Goal: Information Seeking & Learning: Learn about a topic

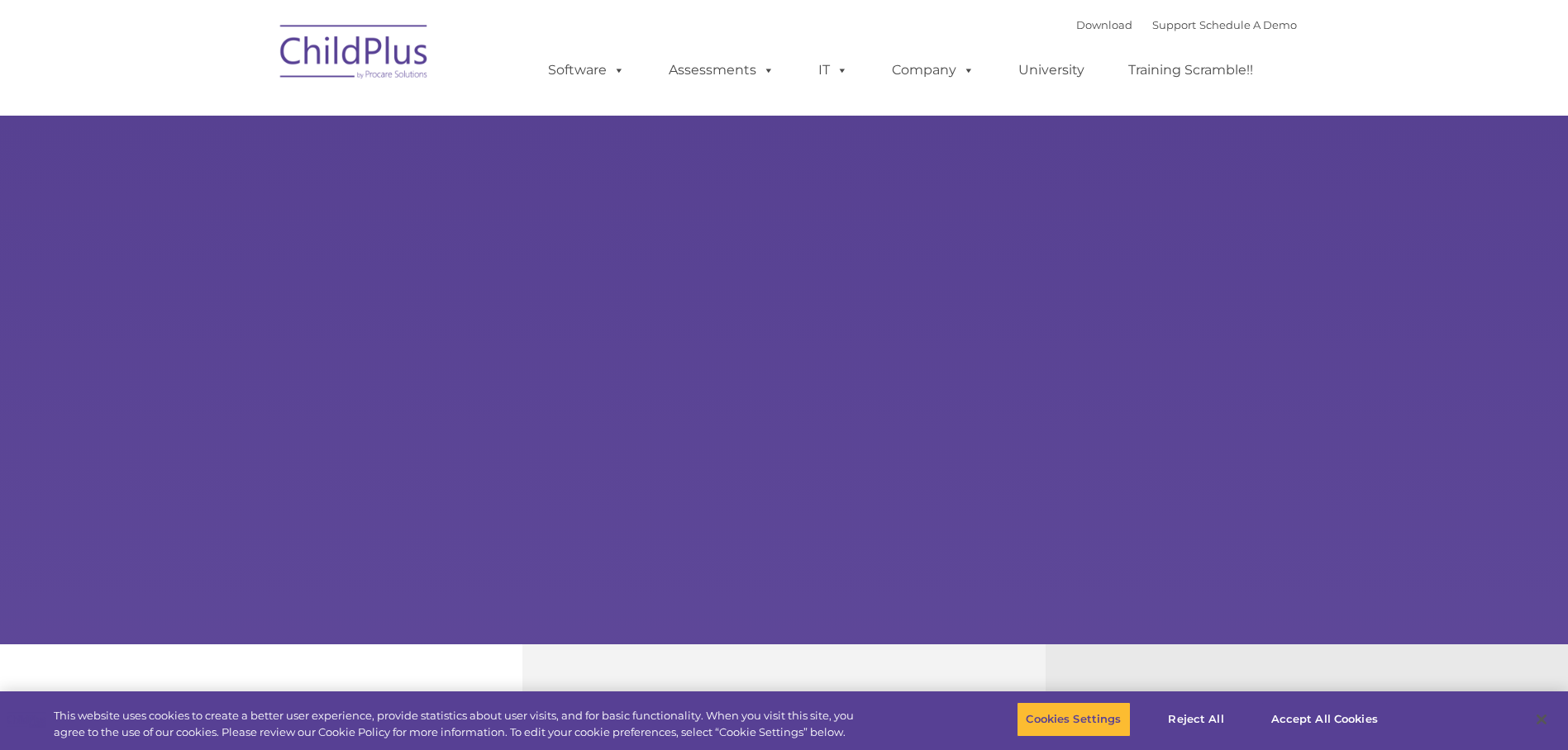
select select "MEDIUM"
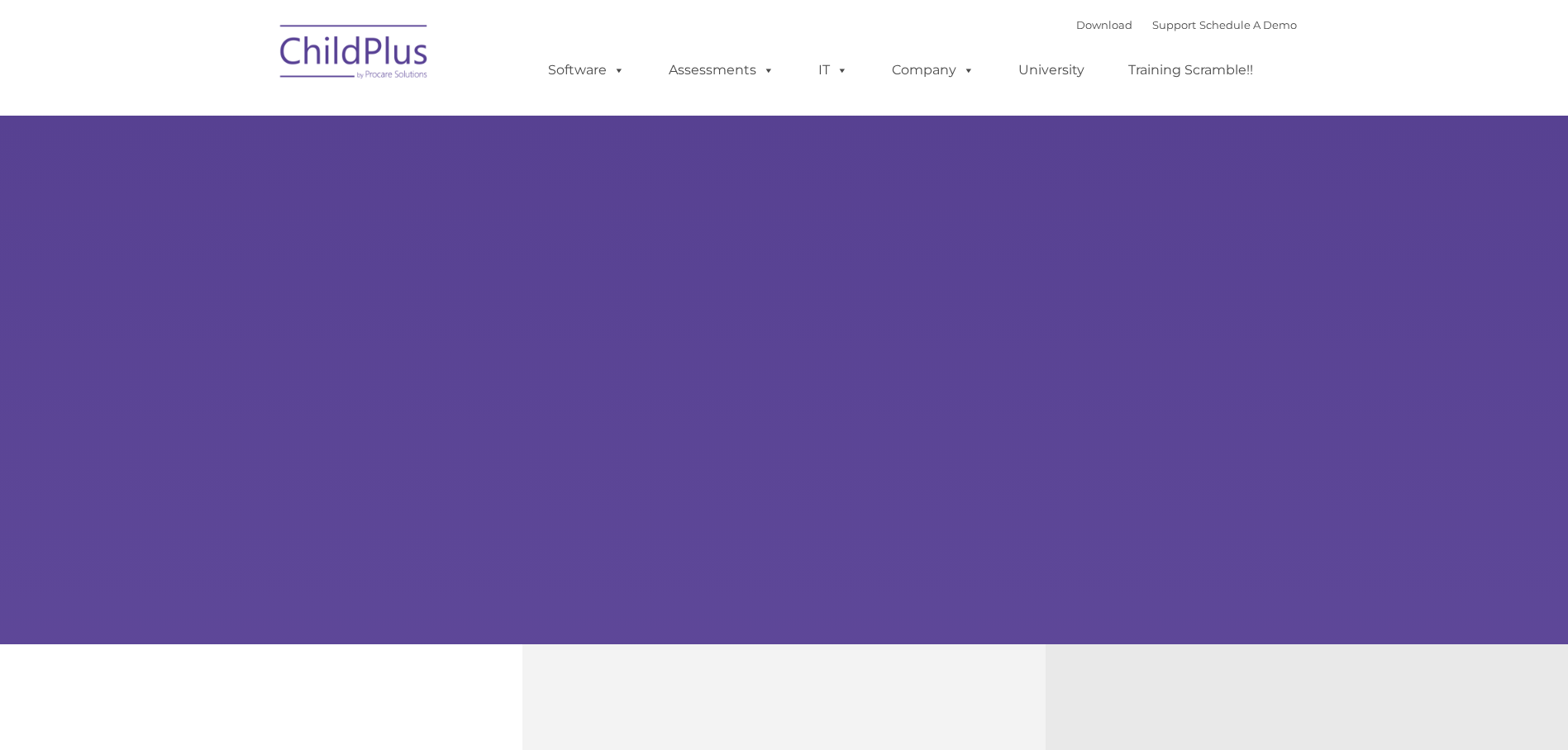
type input ""
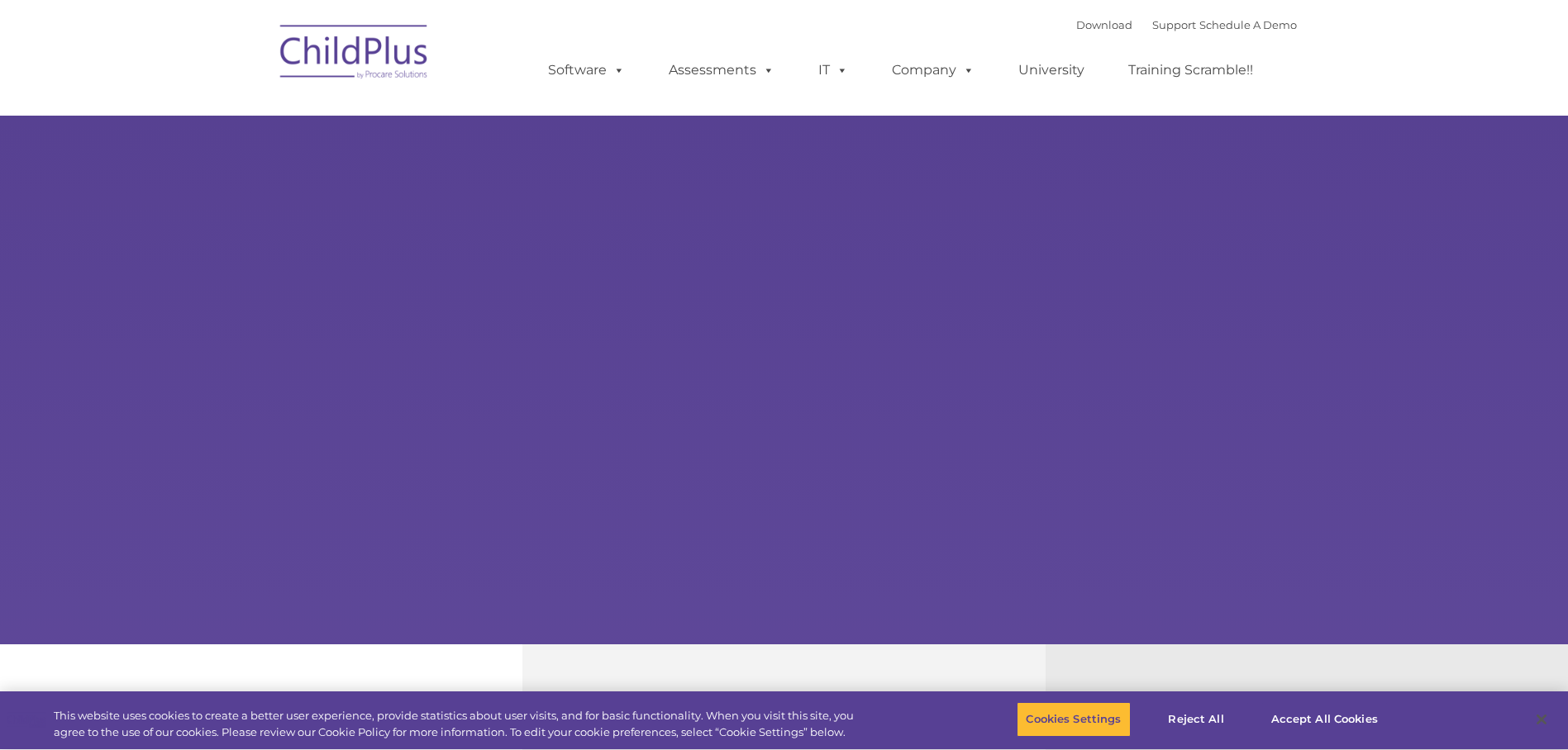
select select "MEDIUM"
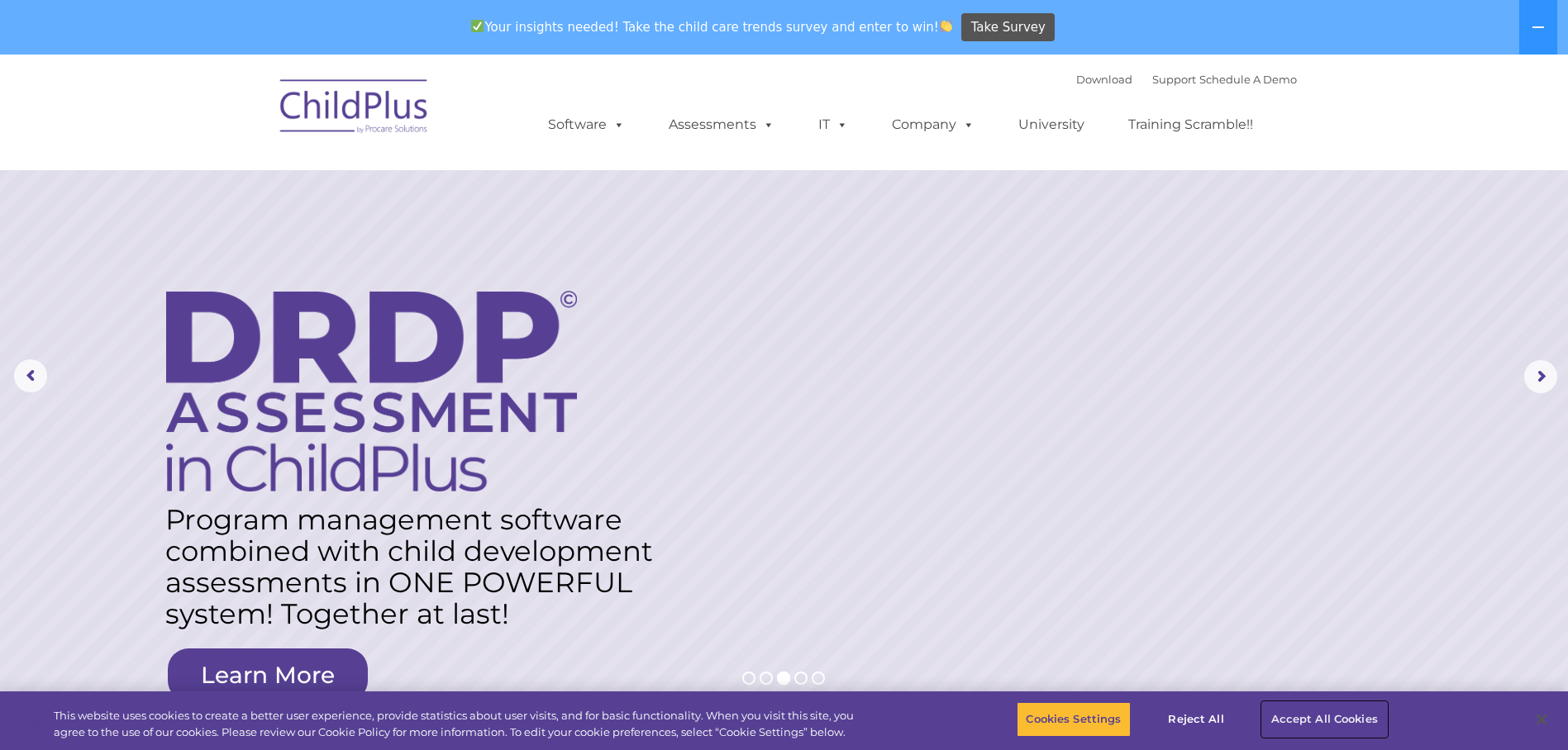
click at [1328, 713] on button "Accept All Cookies" at bounding box center [1324, 719] width 125 height 35
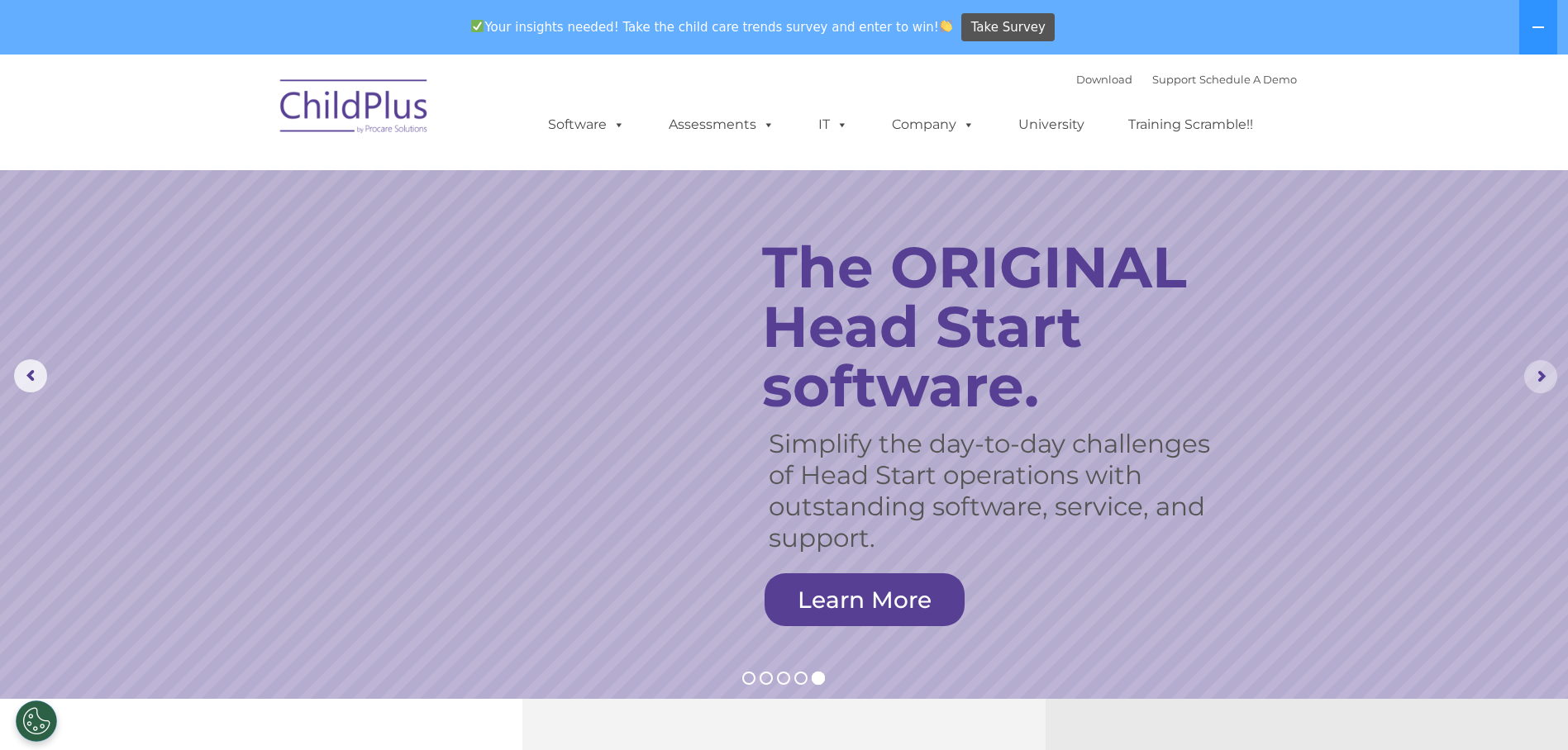
click at [1535, 378] on rs-arrow at bounding box center [1541, 376] width 33 height 33
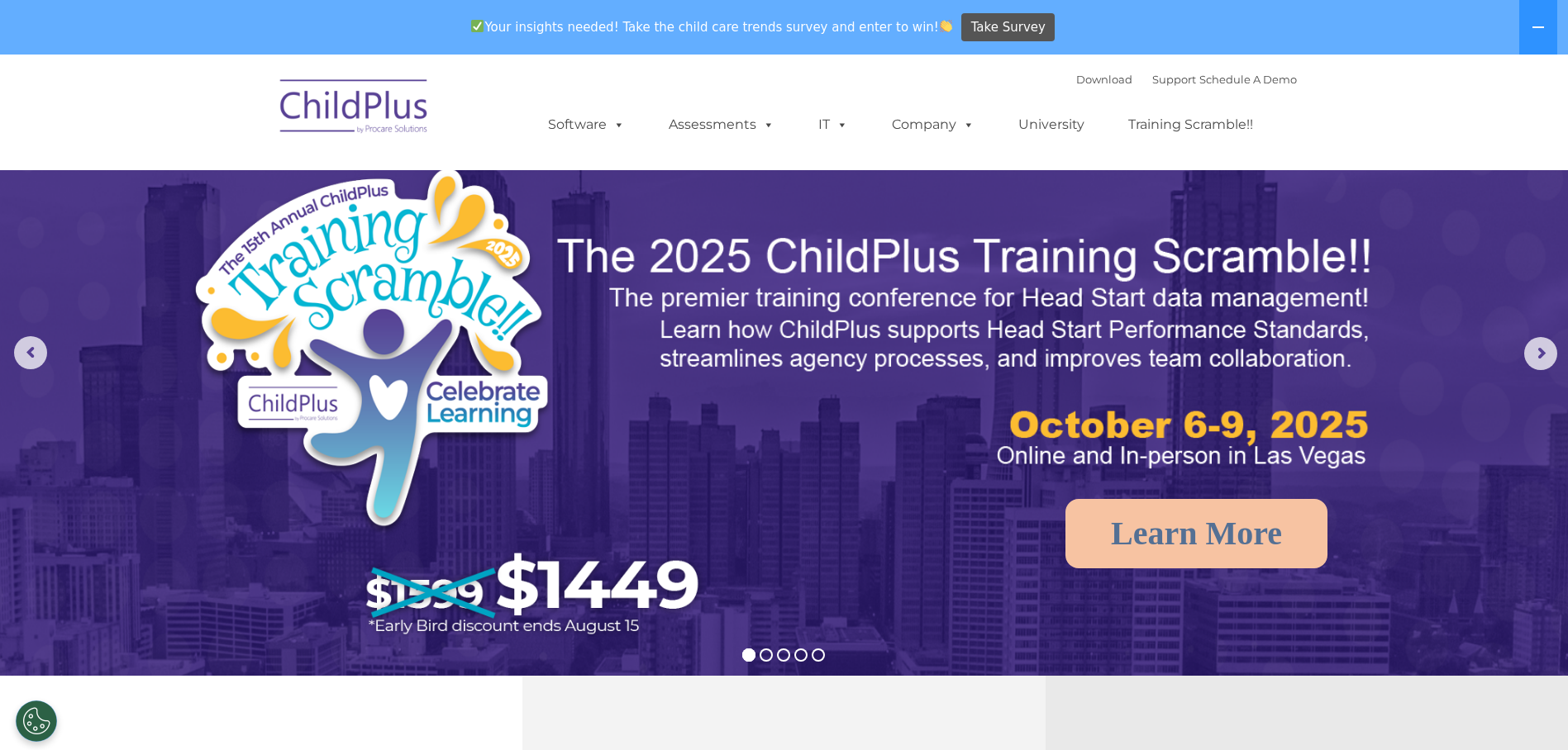
scroll to position [20, 0]
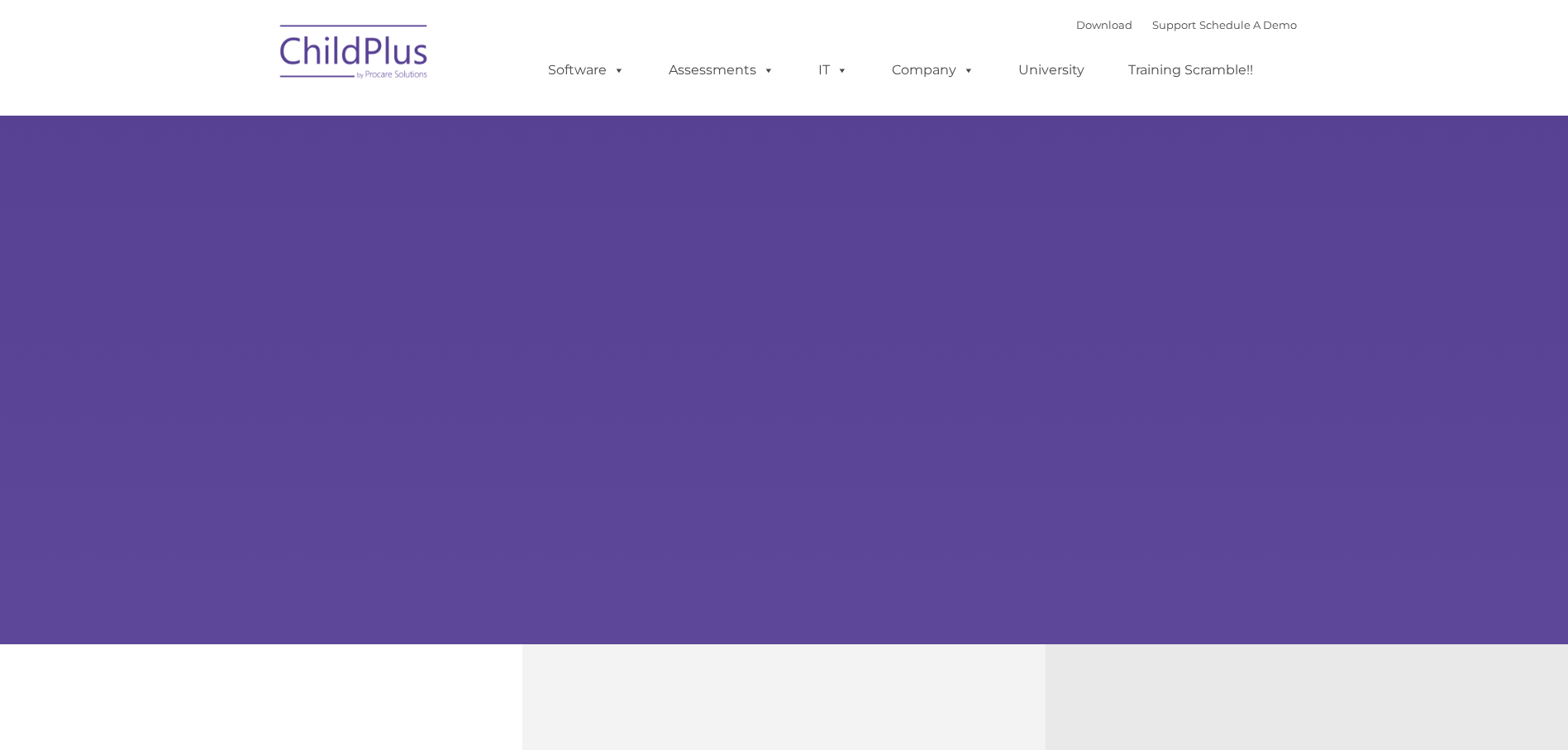
type input ""
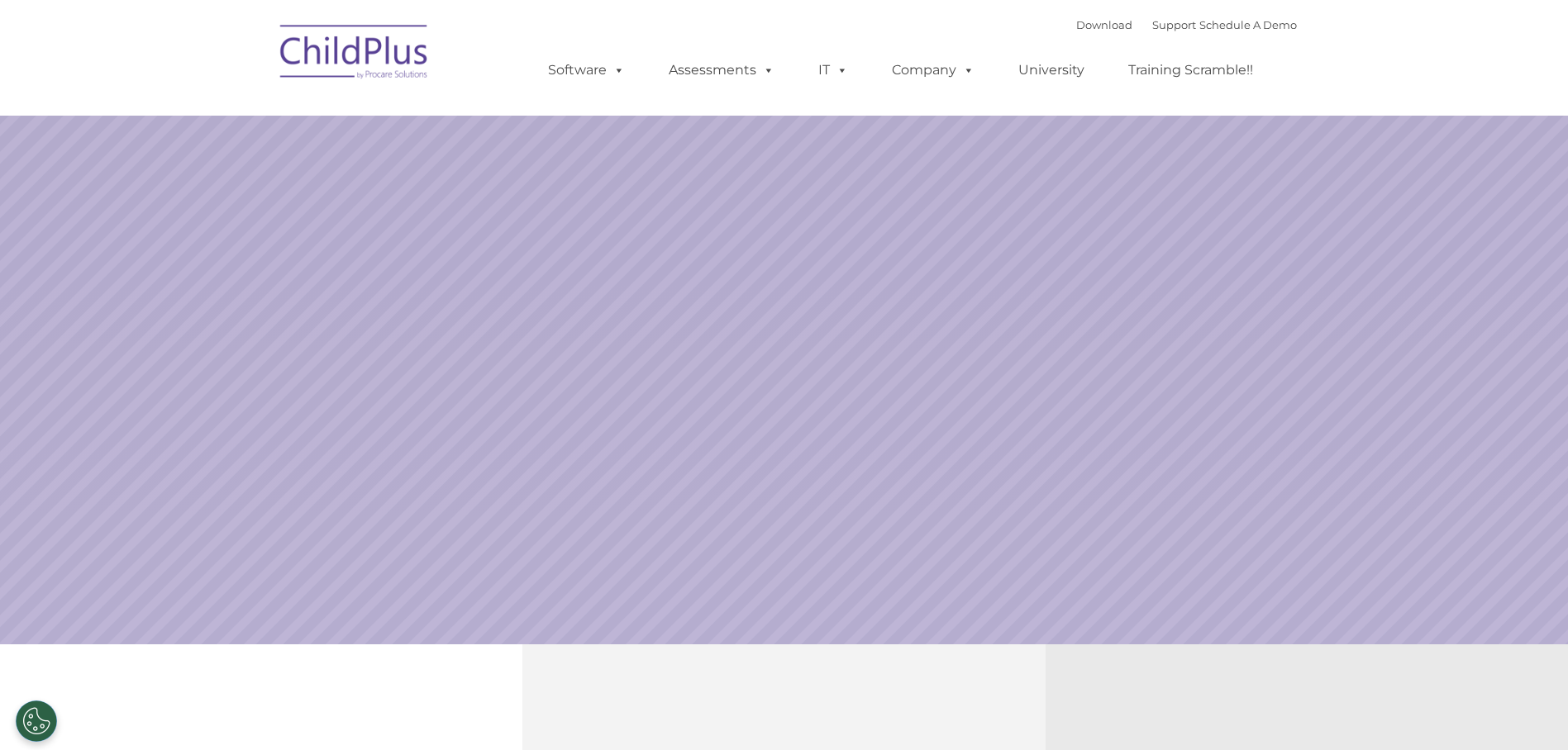
select select "MEDIUM"
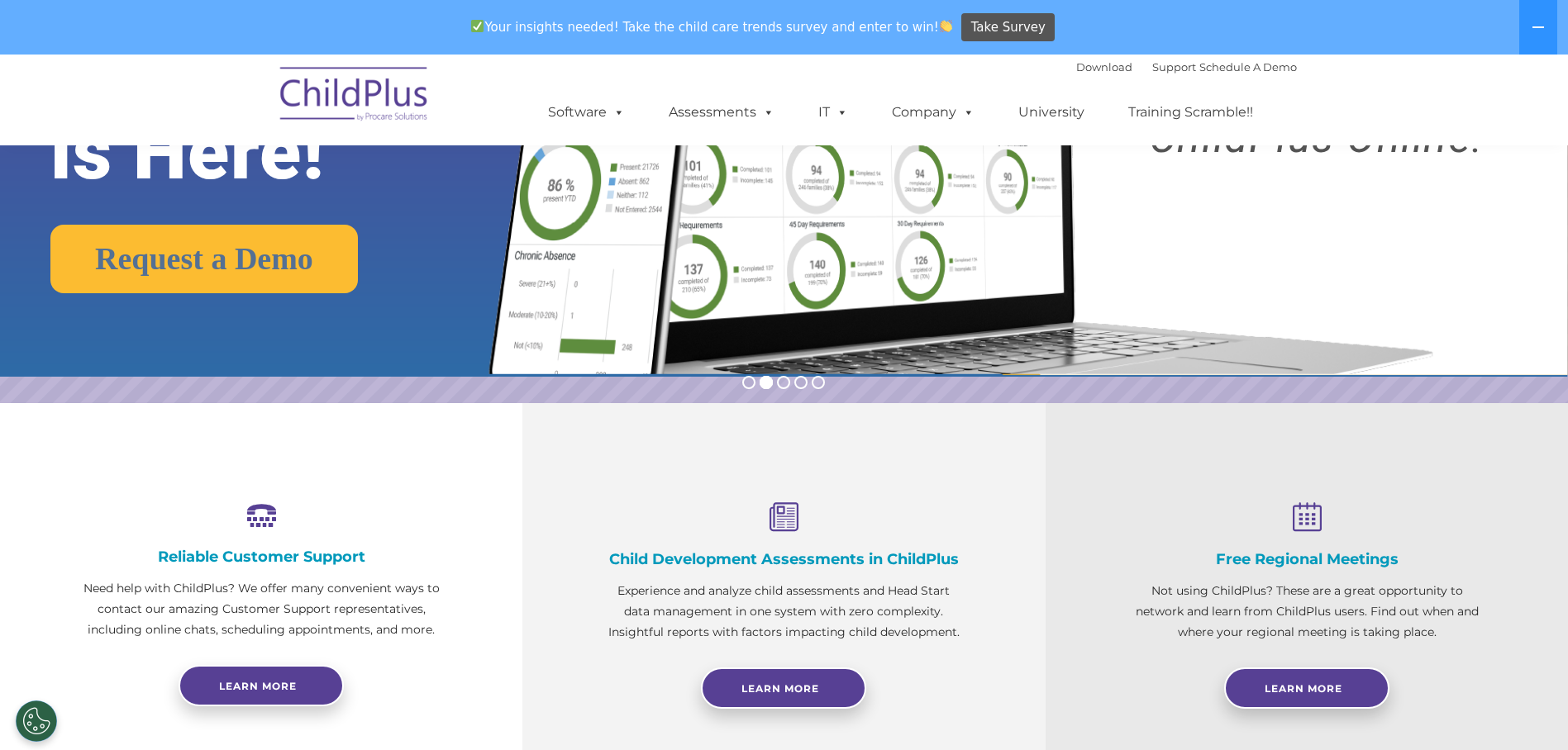
scroll to position [330, 0]
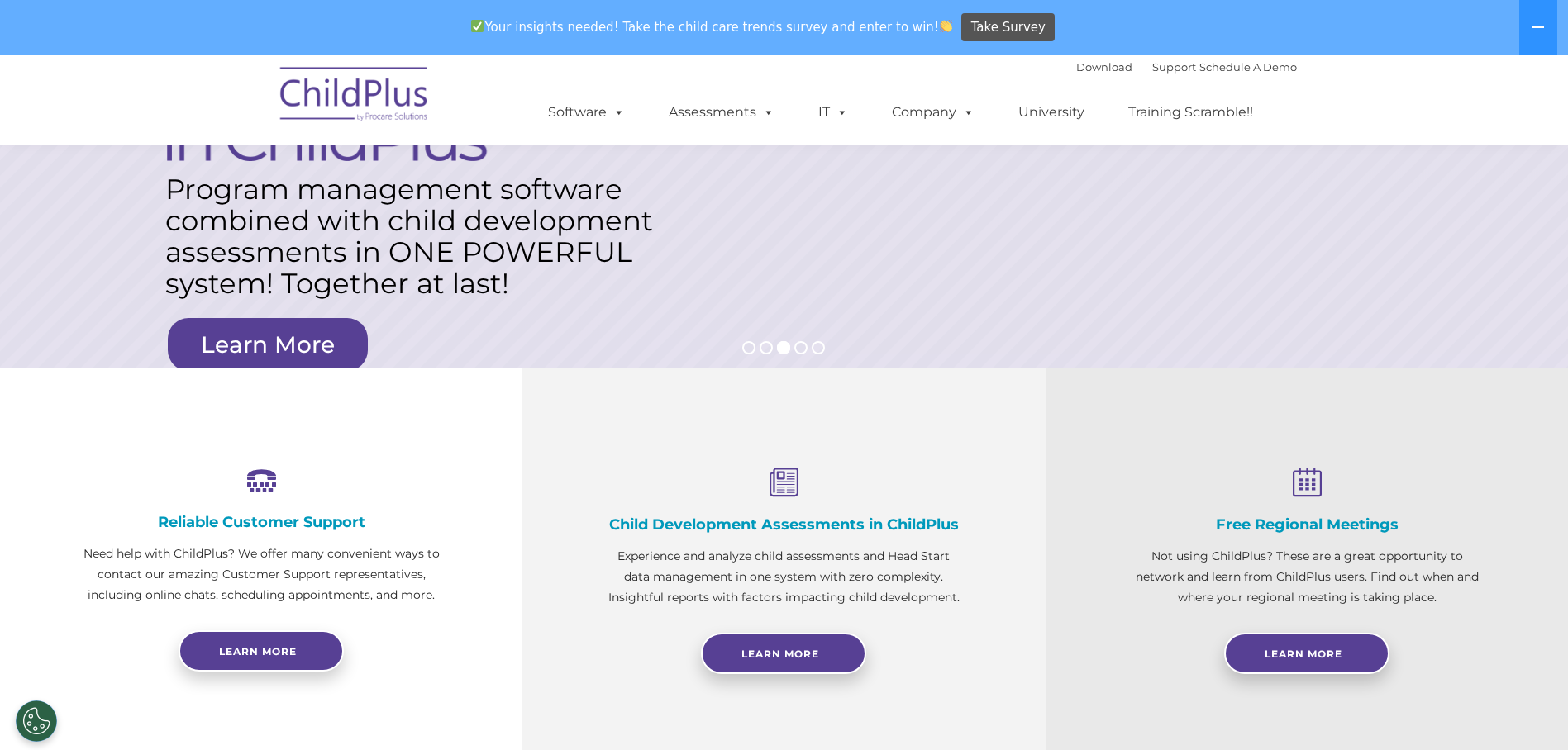
click at [1101, 192] on rs-layer at bounding box center [784, 45] width 1568 height 644
click at [1011, 179] on rs-layer at bounding box center [784, 45] width 1568 height 644
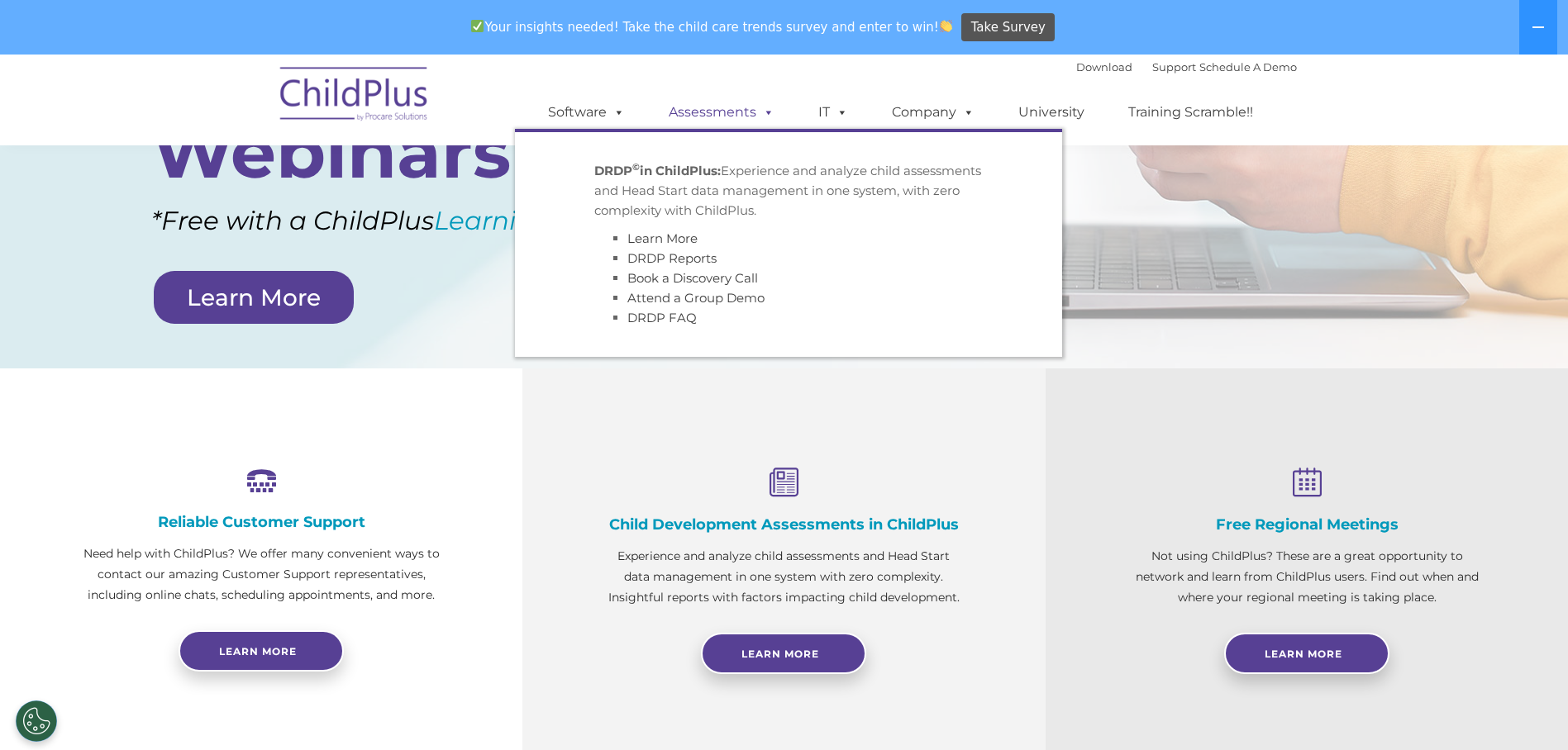
click at [720, 112] on link "Assessments" at bounding box center [722, 112] width 139 height 33
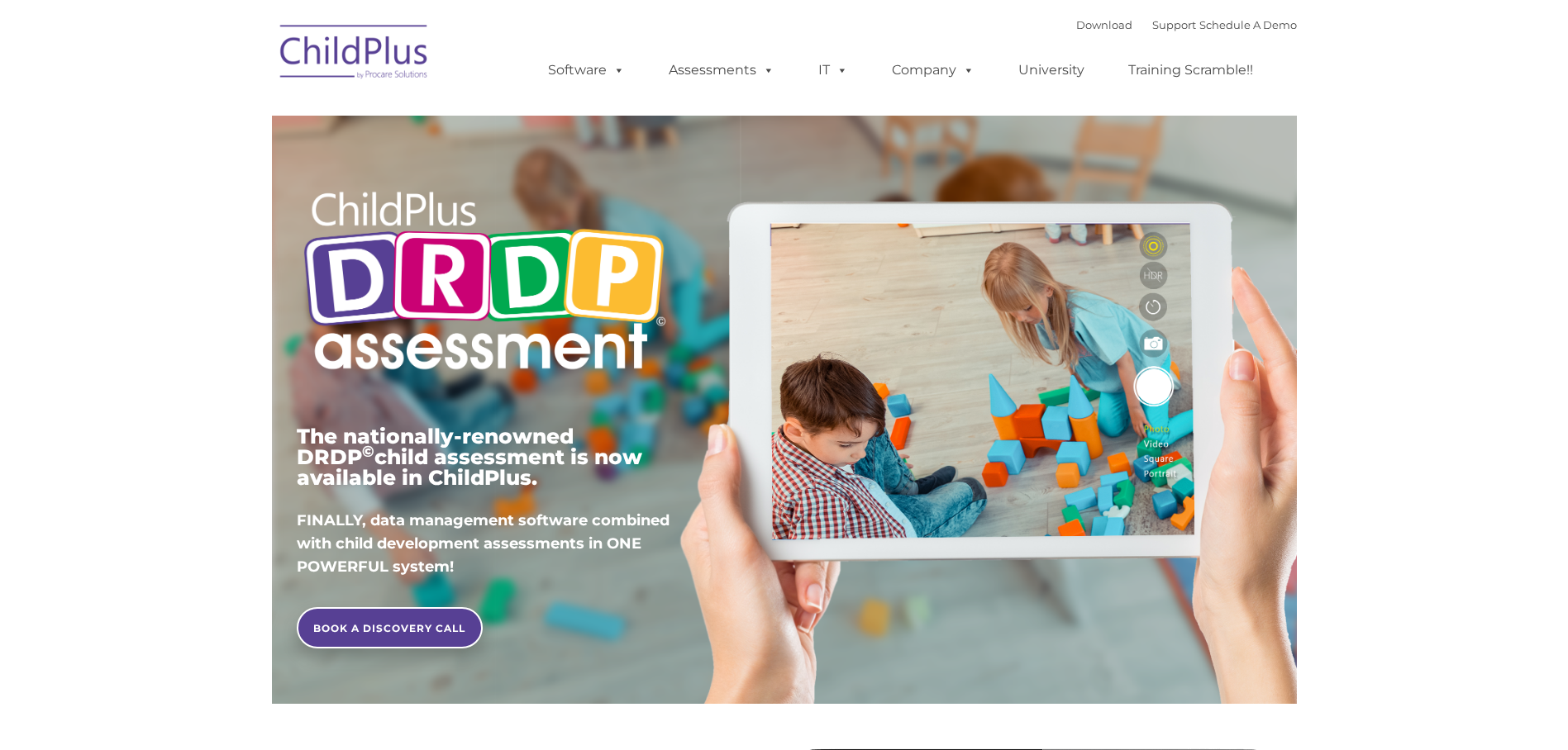
type input ""
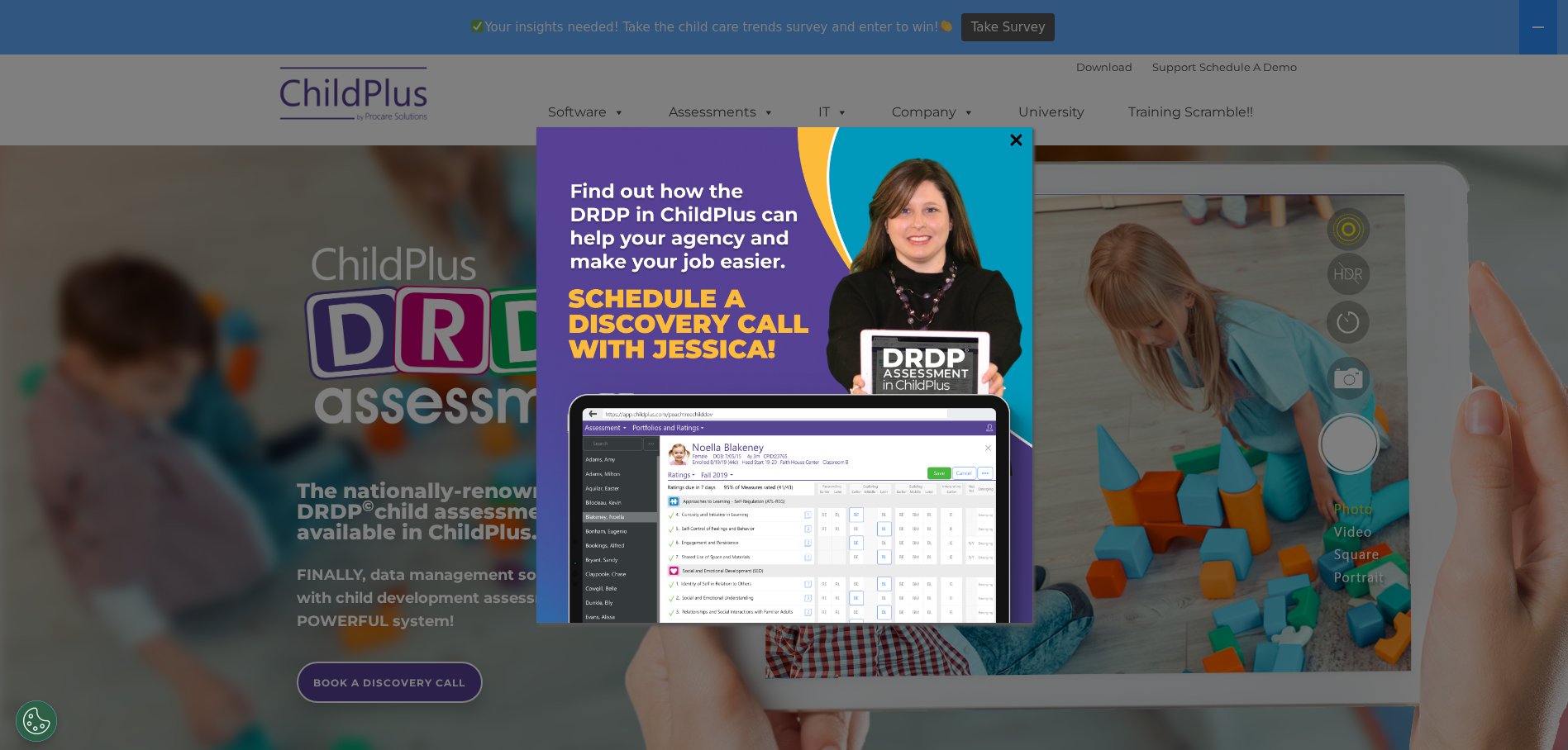
click at [1015, 138] on link "×" at bounding box center [1015, 140] width 19 height 17
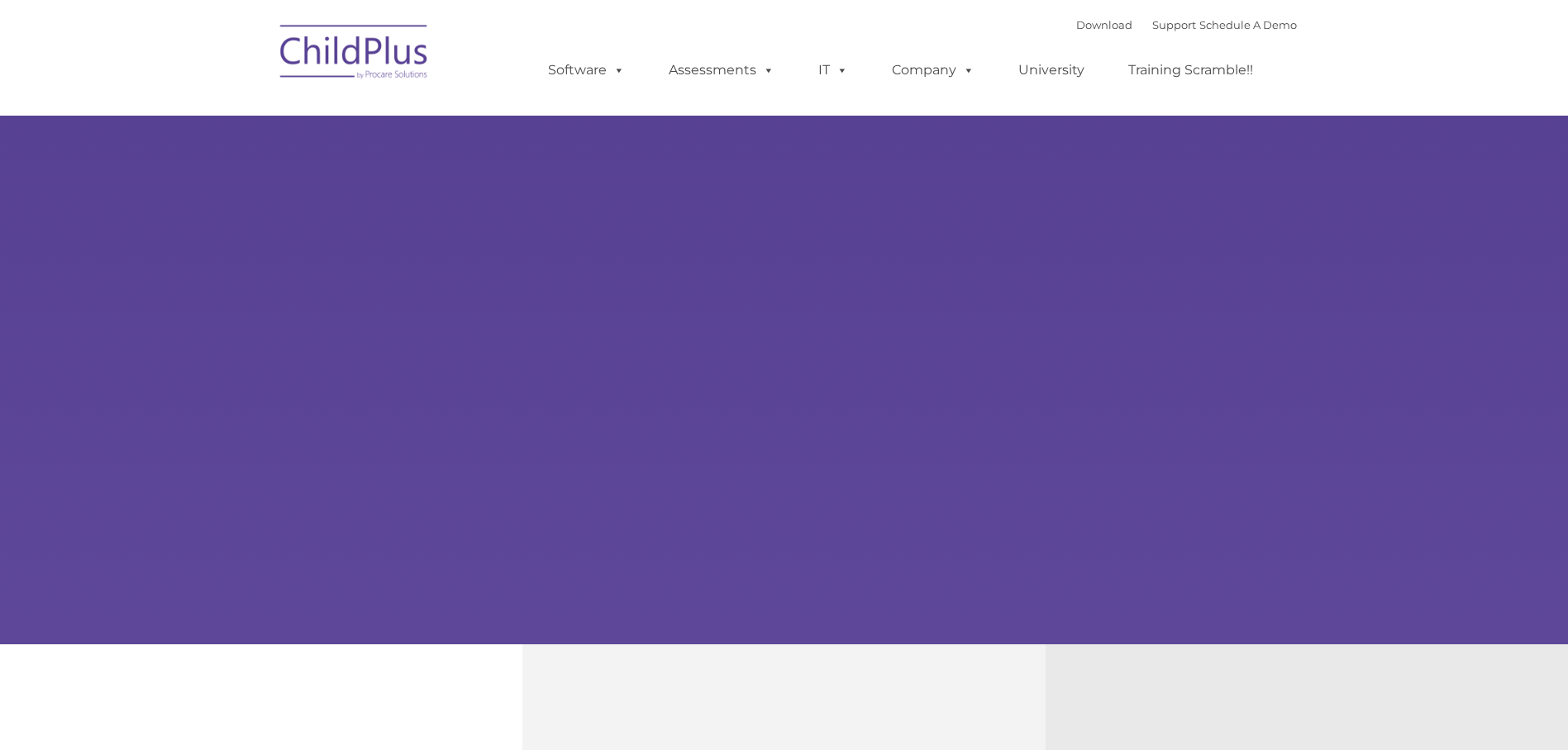
type input ""
select select "MEDIUM"
